Goal: Task Accomplishment & Management: Use online tool/utility

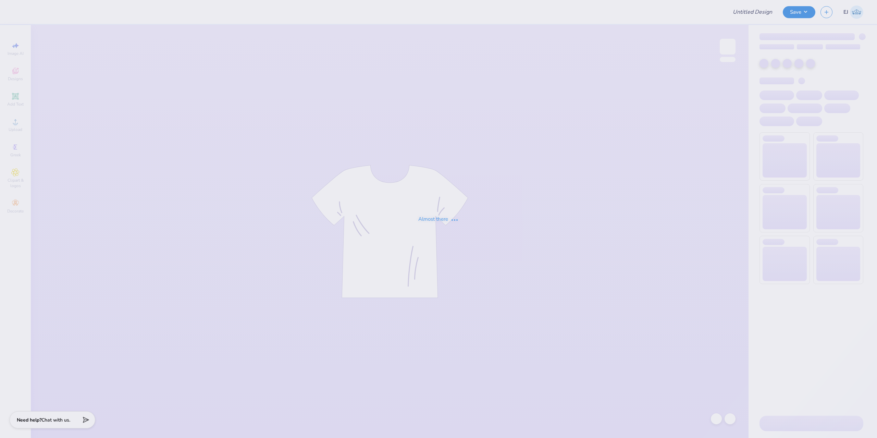
type input "Summer Sedgley : [GEOGRAPHIC_DATA][US_STATE]"
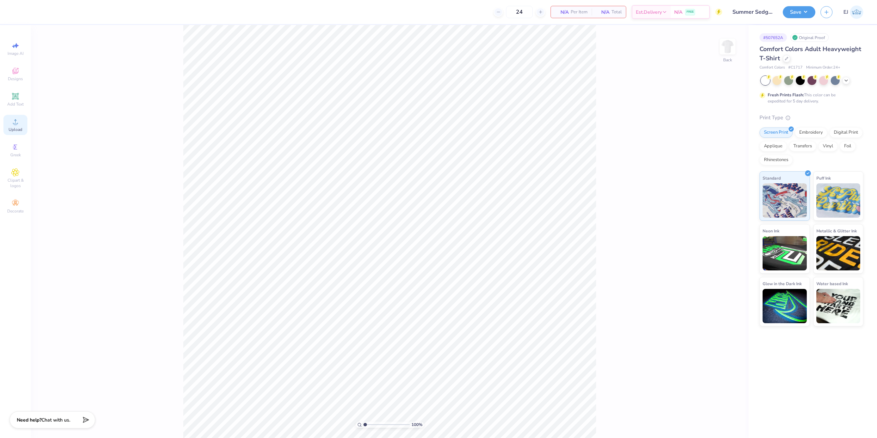
click at [12, 120] on icon at bounding box center [15, 121] width 8 height 8
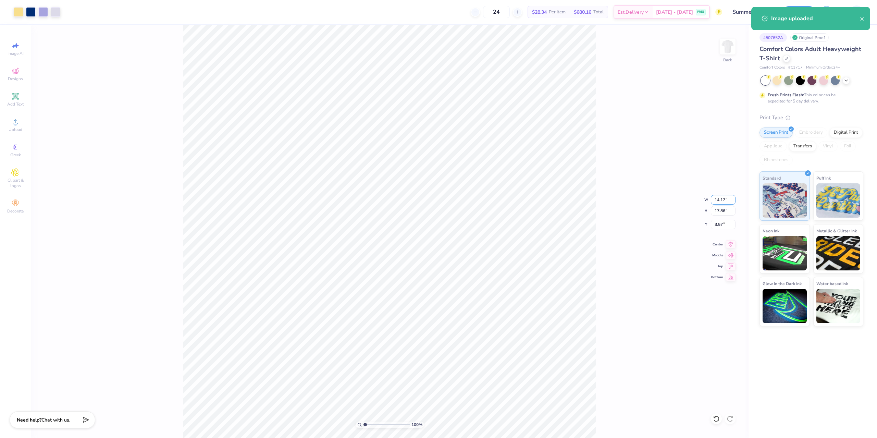
click at [726, 200] on input "14.17" at bounding box center [723, 200] width 25 height 10
type input "12.50"
type input "15.75"
type input "3.00"
click at [716, 211] on input "15.75" at bounding box center [723, 211] width 25 height 10
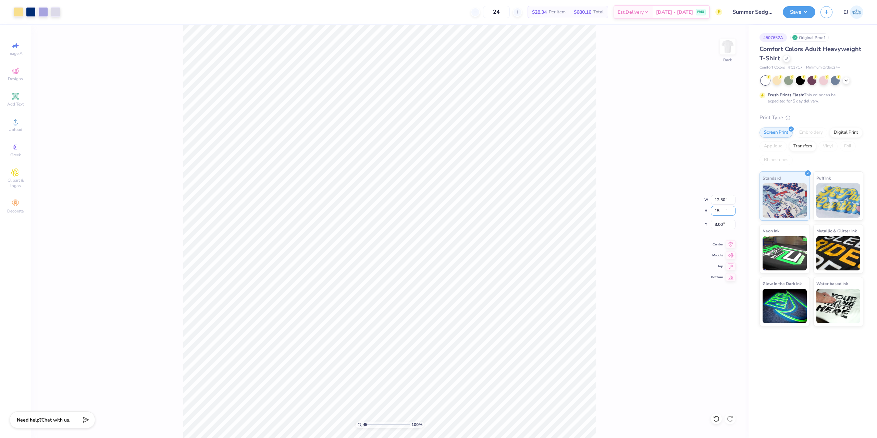
type input "15"
type input "11.90"
type input "15.00"
type input "3.00"
click at [128, 3] on div "Art colors 24 $28.34 Per Item $680.16 Total Est. Delivery [DATE] - [DATE] FREE …" at bounding box center [438, 219] width 877 height 438
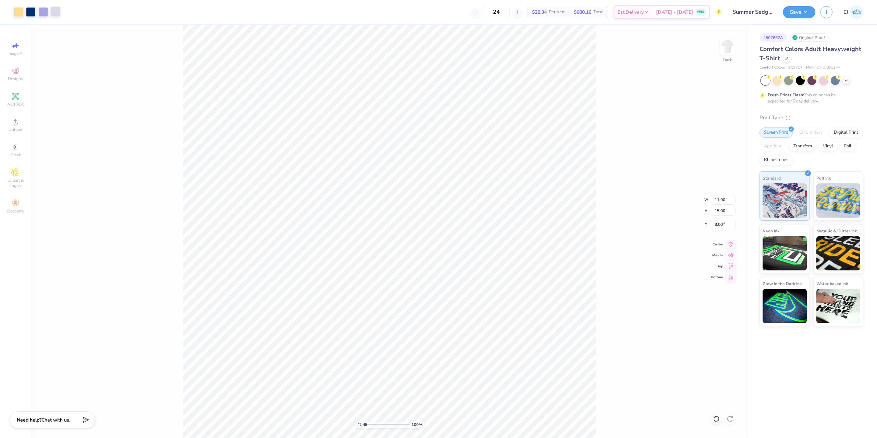
click at [58, 17] on div "Art colors" at bounding box center [30, 12] width 60 height 24
click at [55, 16] on div at bounding box center [56, 12] width 10 height 10
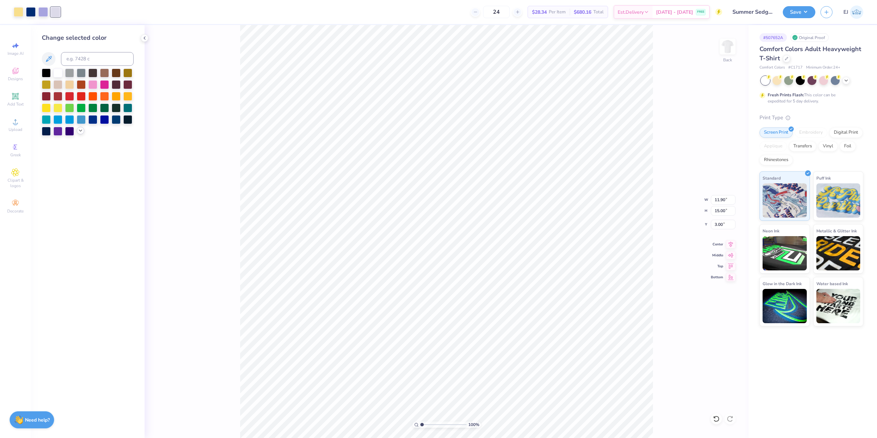
click at [78, 132] on icon at bounding box center [80, 130] width 5 height 5
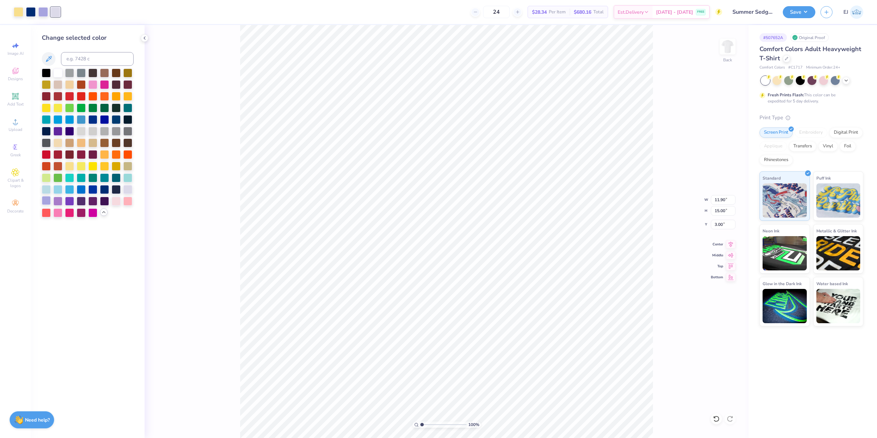
click at [48, 202] on div at bounding box center [46, 200] width 9 height 9
click at [716, 423] on div at bounding box center [716, 418] width 11 height 11
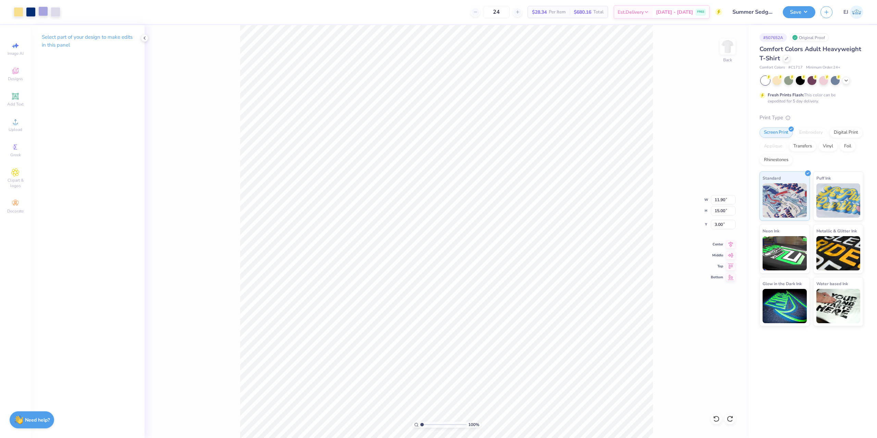
click at [44, 14] on div at bounding box center [43, 12] width 10 height 10
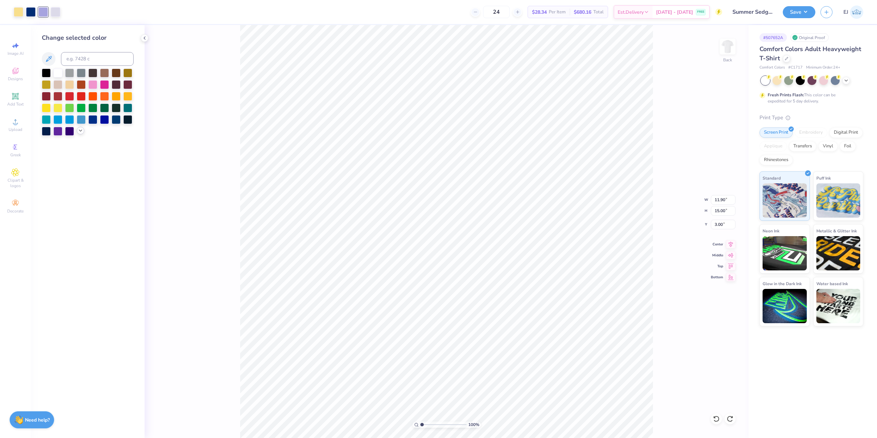
click at [80, 133] on icon at bounding box center [80, 130] width 5 height 5
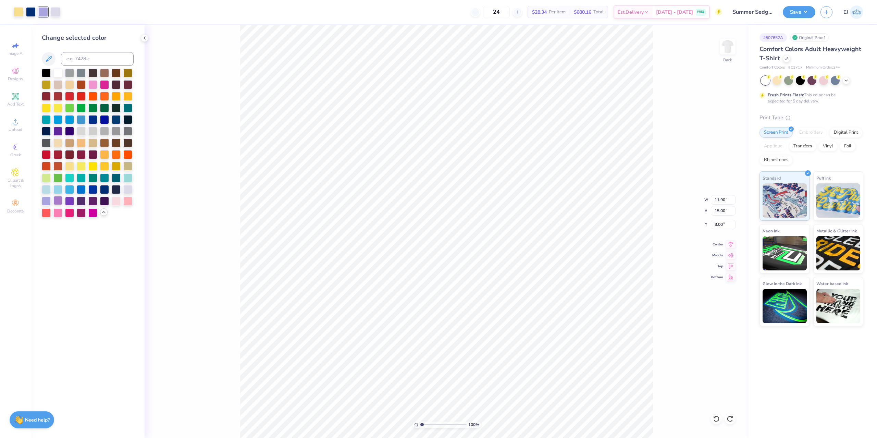
click at [60, 200] on div at bounding box center [57, 200] width 9 height 9
click at [55, 13] on div at bounding box center [56, 12] width 10 height 10
click at [47, 199] on div at bounding box center [46, 200] width 9 height 9
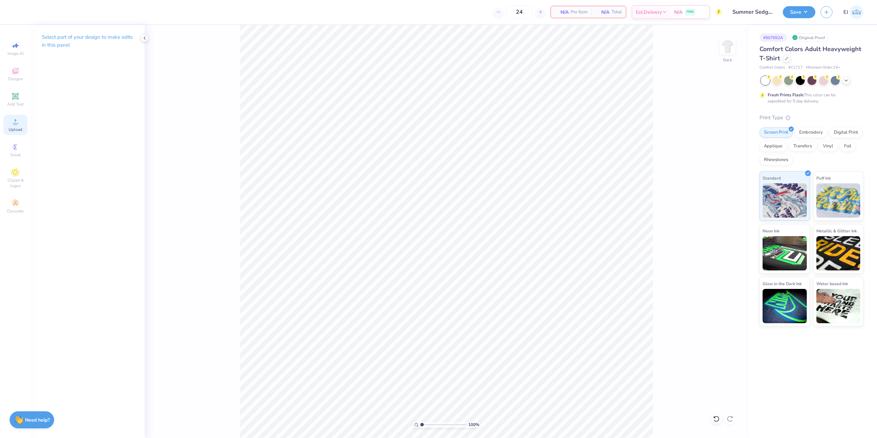
click at [10, 131] on span "Upload" at bounding box center [16, 129] width 14 height 5
click at [16, 131] on span "Upload" at bounding box center [16, 129] width 14 height 5
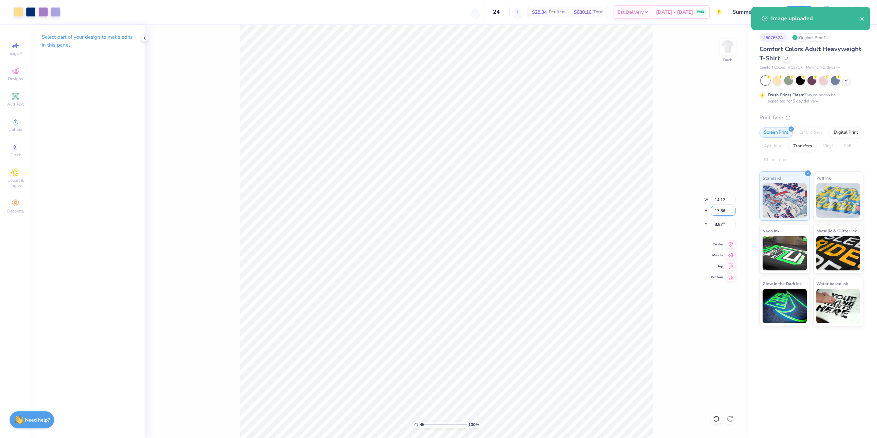
click at [721, 210] on input "17.86" at bounding box center [723, 211] width 25 height 10
type input "15"
type input "11.90"
type input "15.00"
click at [718, 223] on input "5.00" at bounding box center [723, 225] width 25 height 10
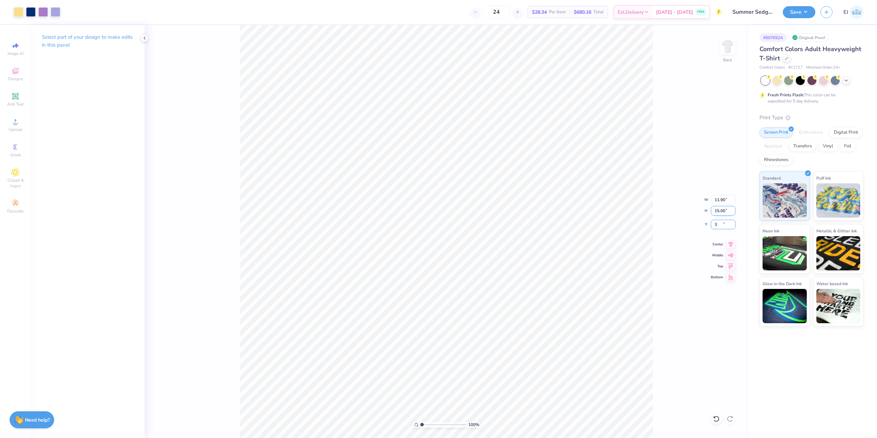
type input "3.00"
click at [806, 17] on button "Save" at bounding box center [799, 11] width 33 height 12
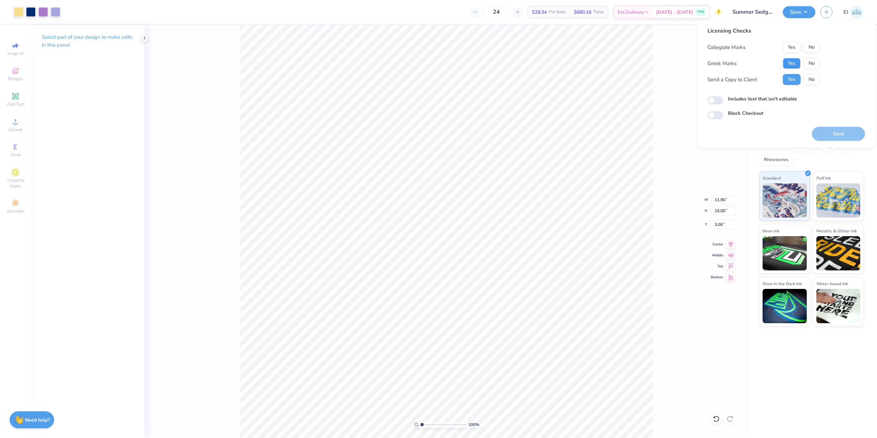
click at [798, 69] on button "Yes" at bounding box center [792, 63] width 18 height 11
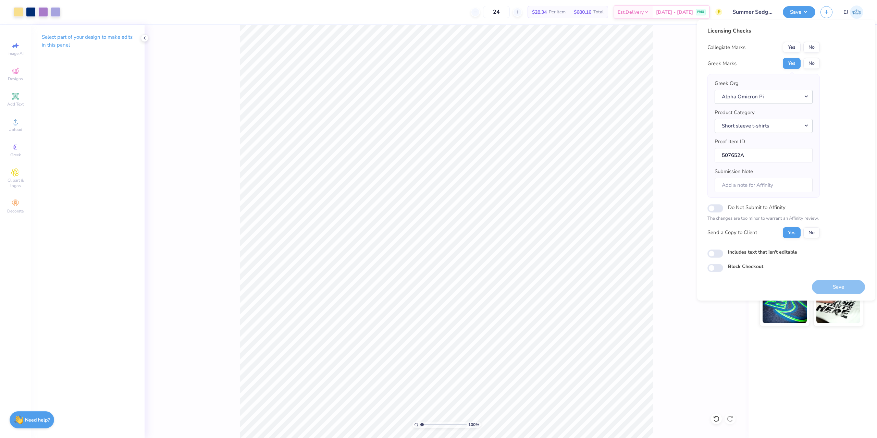
click at [820, 47] on div "Licensing Checks Collegiate Marks Yes No Greek Marks Yes No Greek Org Alpha Omi…" at bounding box center [786, 149] width 158 height 245
click at [809, 48] on button "No" at bounding box center [811, 47] width 16 height 11
click at [834, 284] on button "Save" at bounding box center [838, 287] width 53 height 14
